Goal: Task Accomplishment & Management: Manage account settings

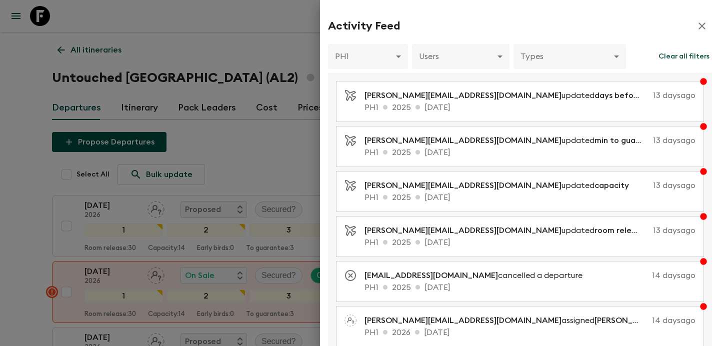
click at [248, 69] on div at bounding box center [360, 173] width 720 height 346
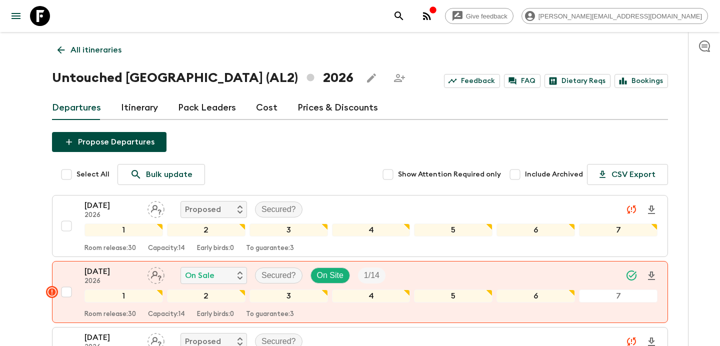
click at [431, 19] on icon "button" at bounding box center [427, 16] width 8 height 8
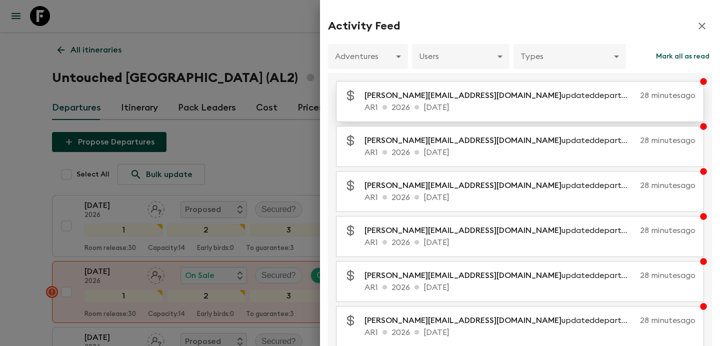
click at [494, 104] on p "AR1 2026 [DATE]" at bounding box center [529, 107] width 331 height 12
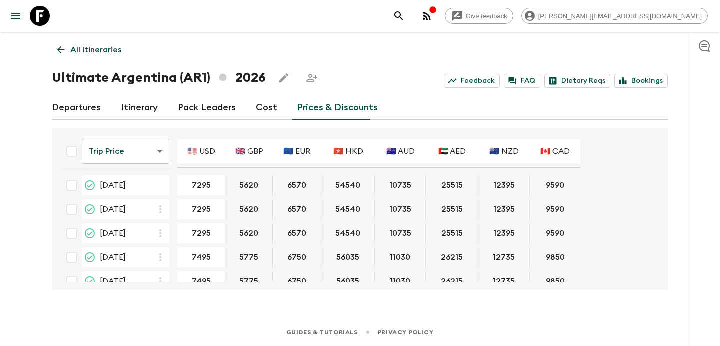
click at [68, 102] on link "Departures" at bounding box center [76, 108] width 49 height 24
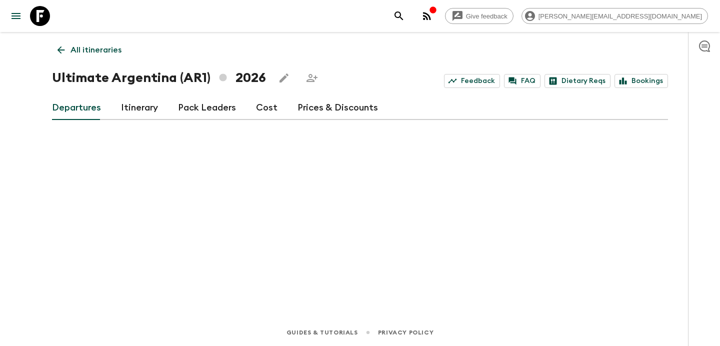
click at [120, 48] on p "All itineraries" at bounding box center [95, 50] width 51 height 12
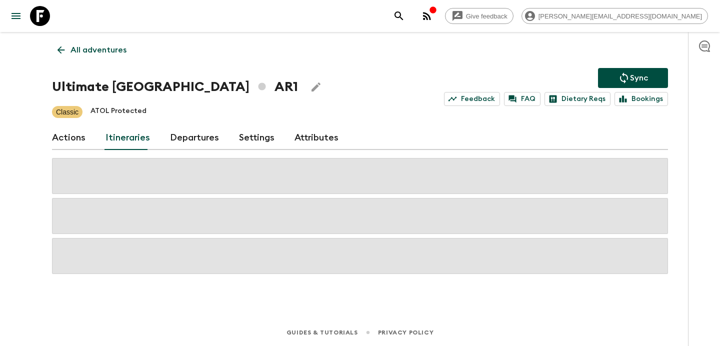
click at [120, 48] on p "All adventures" at bounding box center [98, 50] width 56 height 12
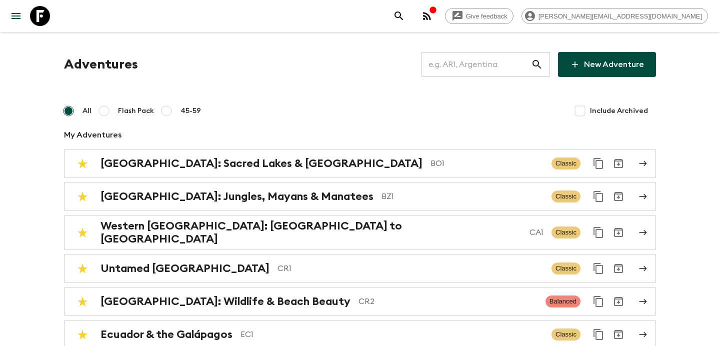
click at [474, 60] on input "text" at bounding box center [475, 64] width 109 height 28
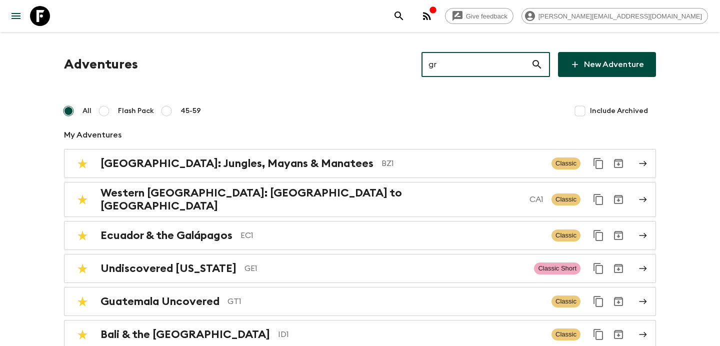
type input "gr1"
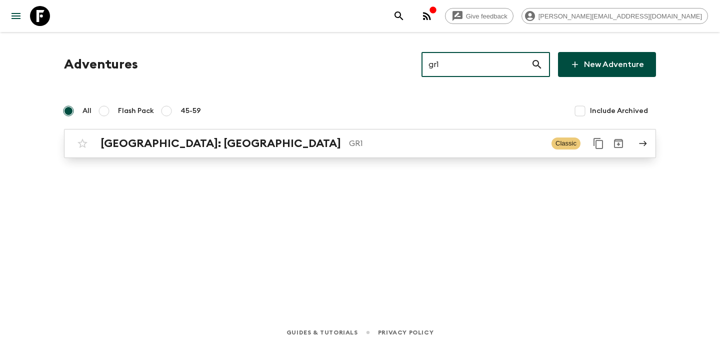
click at [349, 148] on p "GR1" at bounding box center [446, 143] width 194 height 12
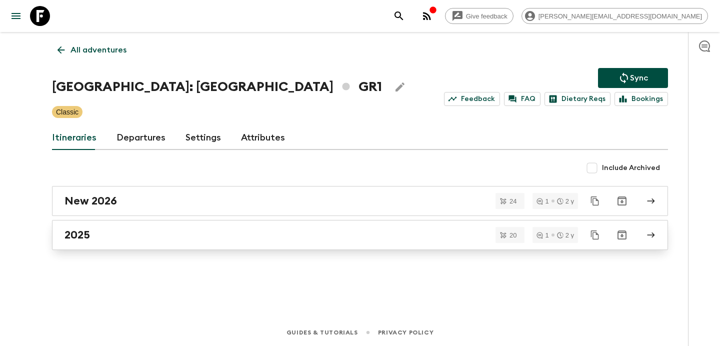
click at [202, 244] on link "2025" at bounding box center [360, 235] width 616 height 30
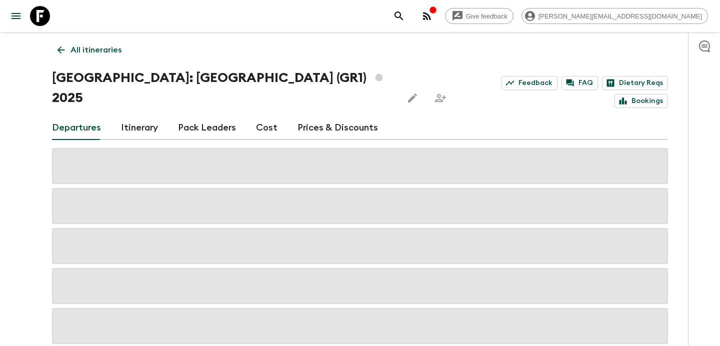
click at [261, 116] on link "Cost" at bounding box center [266, 128] width 21 height 24
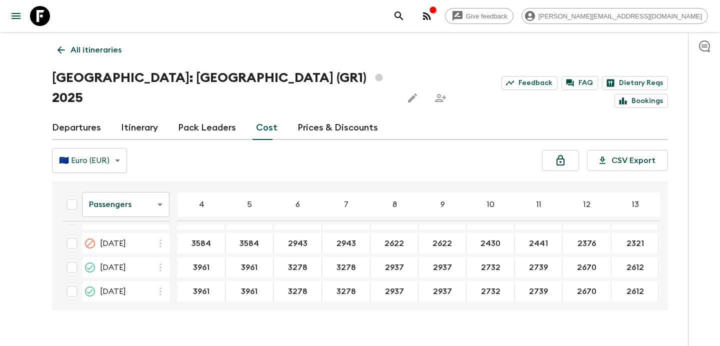
scroll to position [116, 0]
click at [110, 38] on div "All itineraries [GEOGRAPHIC_DATA]: [GEOGRAPHIC_DATA] (GR1) 2025 Feedback FAQ Di…" at bounding box center [360, 171] width 640 height 278
click at [107, 45] on p "All itineraries" at bounding box center [95, 50] width 51 height 12
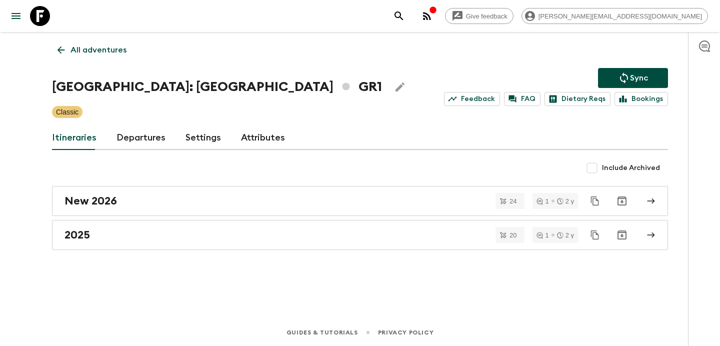
click at [593, 166] on input "Include Archived" at bounding box center [592, 168] width 20 height 20
checkbox input "true"
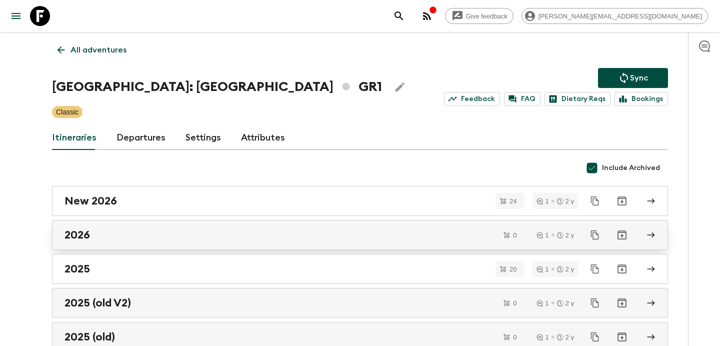
click at [261, 232] on div "2026" at bounding box center [350, 234] width 572 height 13
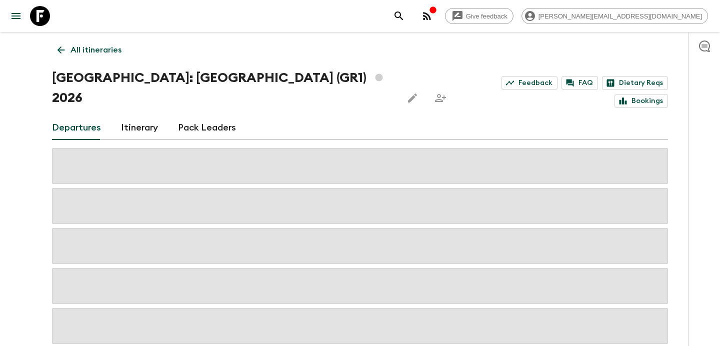
click at [408, 93] on icon "Edit this itinerary" at bounding box center [412, 97] width 9 height 9
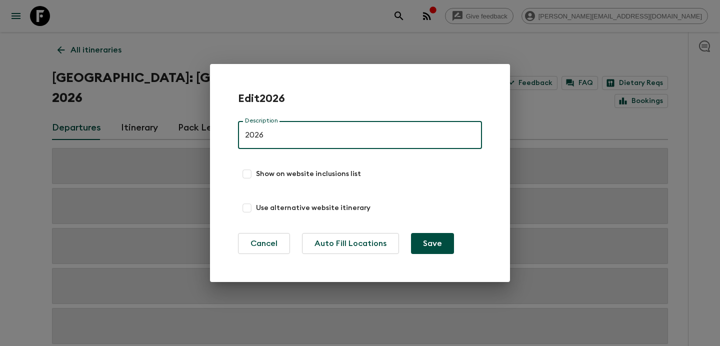
drag, startPoint x: 278, startPoint y: 133, endPoint x: 231, endPoint y: 126, distance: 47.1
click at [233, 126] on div "Edit 2026 Description 2026 Description Show on website inclusions list Use alte…" at bounding box center [360, 173] width 300 height 218
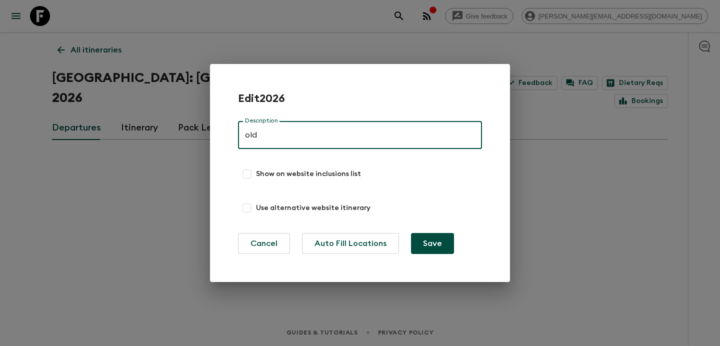
type input "old"
click at [411, 233] on button "Save" at bounding box center [432, 243] width 43 height 21
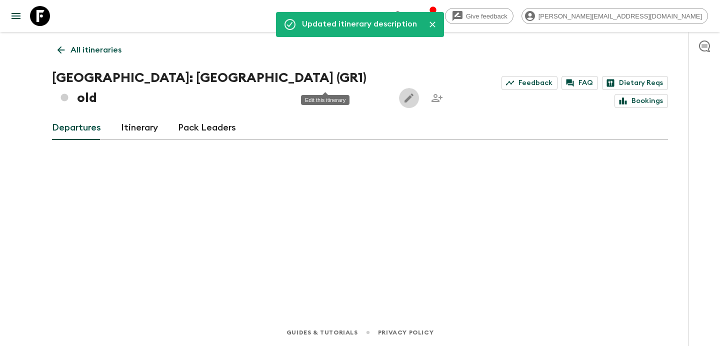
click at [81, 50] on p "All itineraries" at bounding box center [95, 50] width 51 height 12
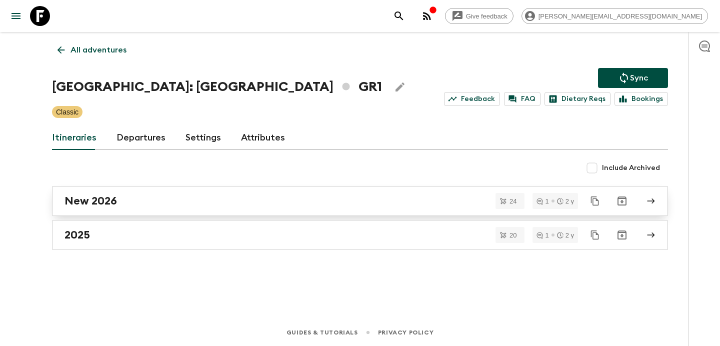
click at [423, 203] on div "New 2026" at bounding box center [350, 200] width 572 height 13
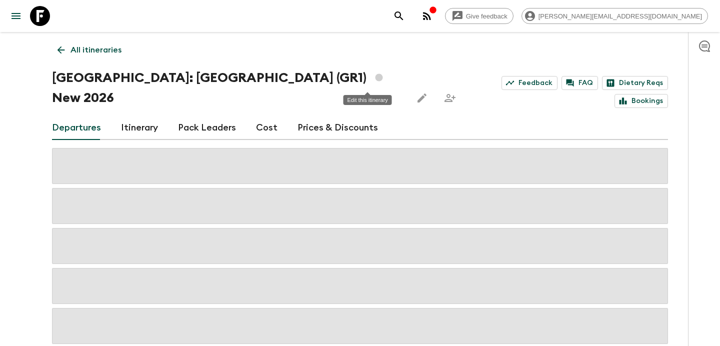
click at [417, 93] on icon "Edit this itinerary" at bounding box center [421, 97] width 9 height 9
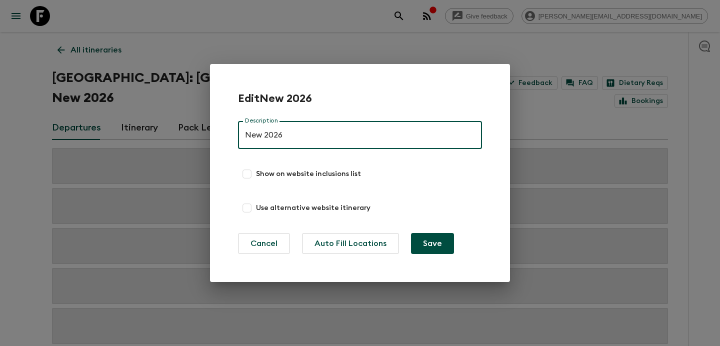
drag, startPoint x: 306, startPoint y: 135, endPoint x: 235, endPoint y: 122, distance: 71.7
click at [236, 123] on div "Edit New 2026 Description New 2026 Description Show on website inclusions list …" at bounding box center [360, 173] width 300 height 218
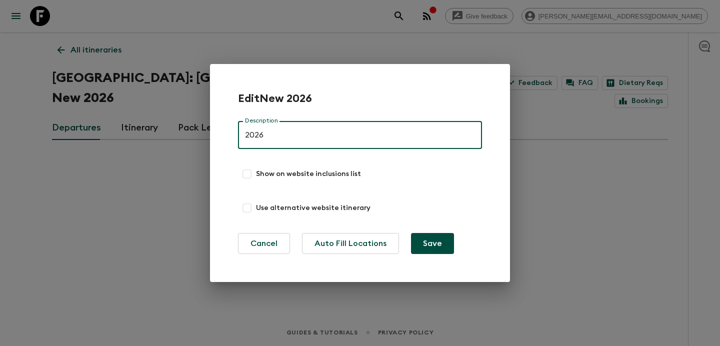
type input "2026"
click at [411, 233] on button "Save" at bounding box center [432, 243] width 43 height 21
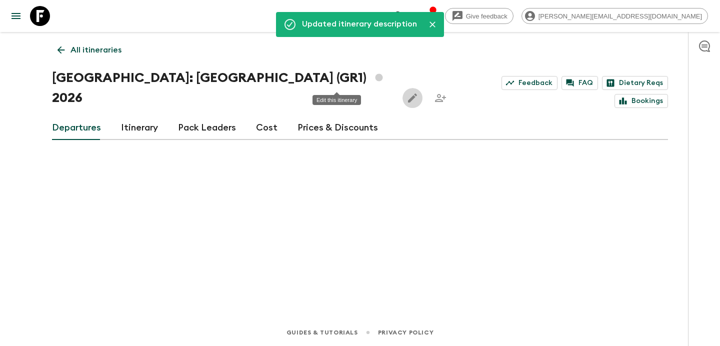
click at [107, 44] on p "All itineraries" at bounding box center [95, 50] width 51 height 12
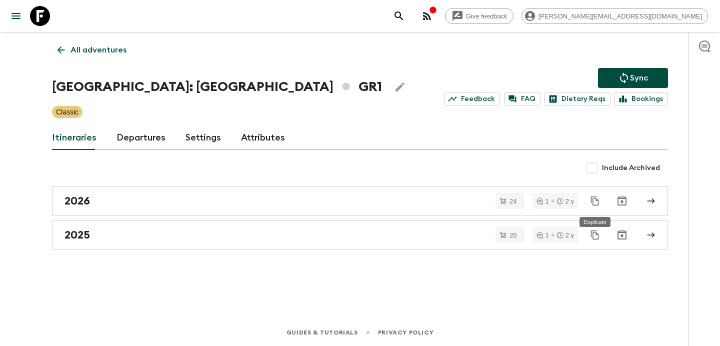
click at [595, 197] on icon "Duplicate" at bounding box center [595, 201] width 10 height 10
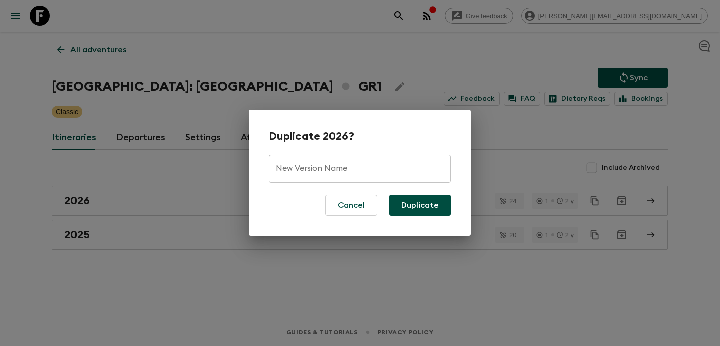
click at [368, 177] on input "New Version Name" at bounding box center [360, 169] width 182 height 28
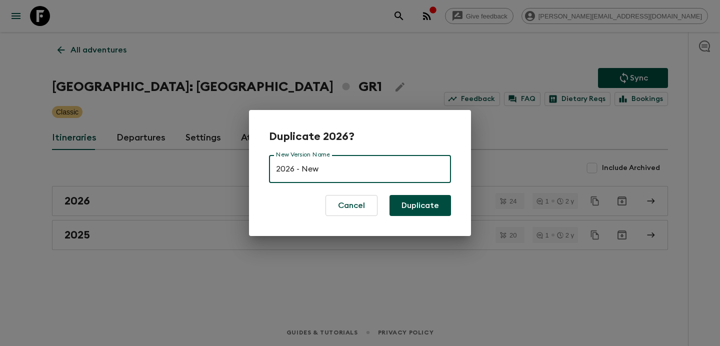
type input "2026 - New"
click at [389, 195] on button "Duplicate" at bounding box center [419, 205] width 61 height 21
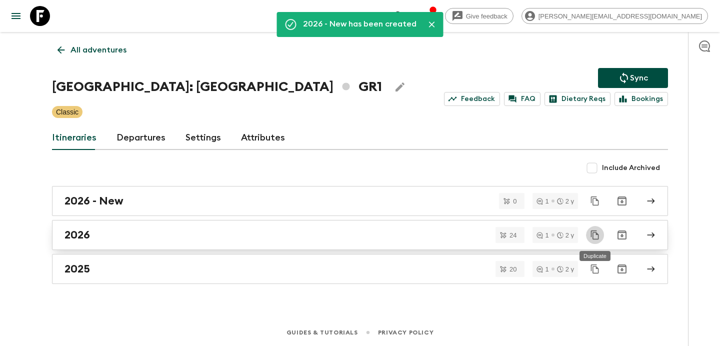
click at [220, 224] on link "2026" at bounding box center [360, 235] width 616 height 30
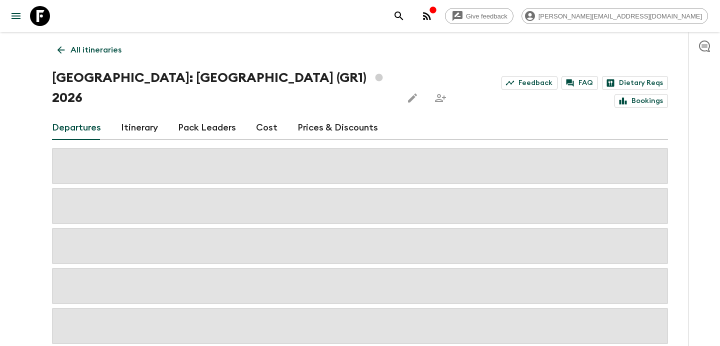
click at [266, 116] on link "Cost" at bounding box center [266, 128] width 21 height 24
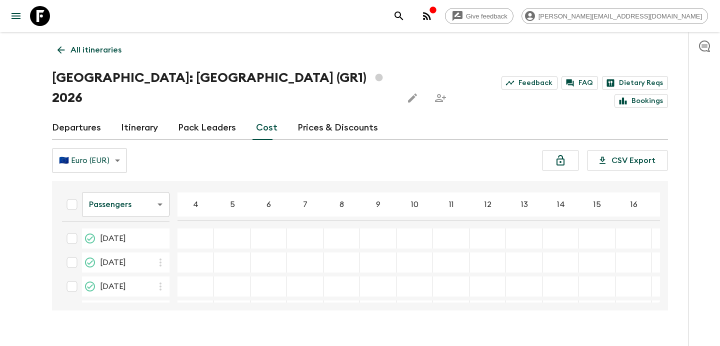
click at [106, 50] on p "All itineraries" at bounding box center [95, 50] width 51 height 12
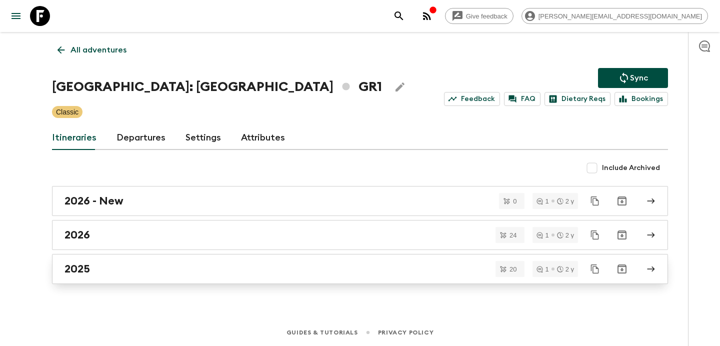
click at [230, 263] on div "2025" at bounding box center [350, 268] width 572 height 13
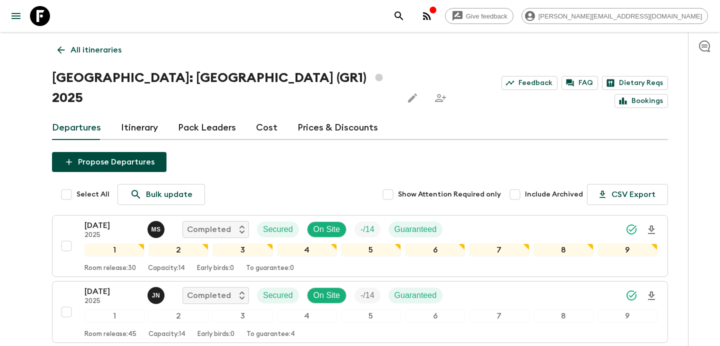
click at [266, 116] on link "Cost" at bounding box center [266, 128] width 21 height 24
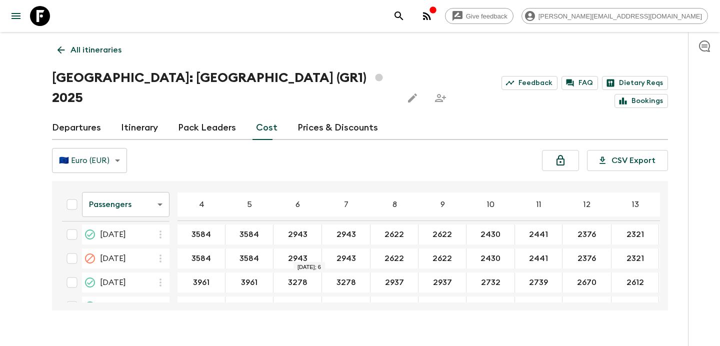
scroll to position [134, 0]
